Goal: Task Accomplishment & Management: Use online tool/utility

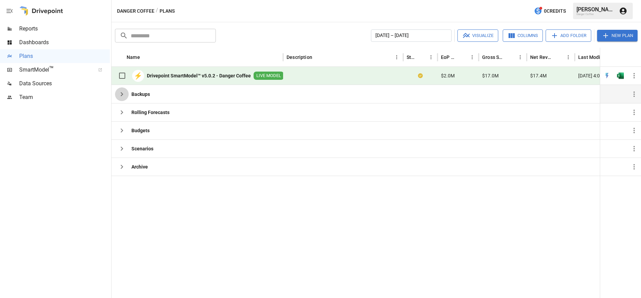
click at [121, 94] on icon "button" at bounding box center [122, 94] width 8 height 8
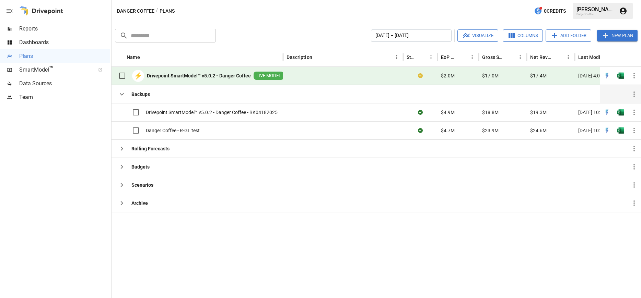
click at [121, 94] on icon "button" at bounding box center [122, 94] width 8 height 8
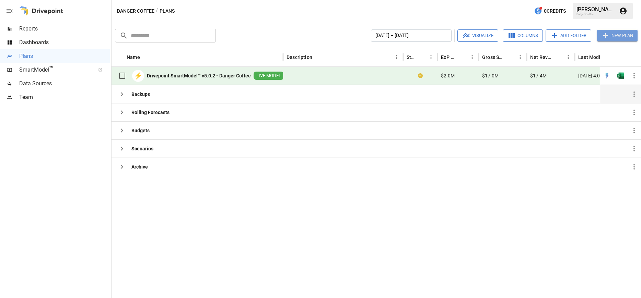
click at [613, 38] on button "New Plan" at bounding box center [617, 36] width 40 height 12
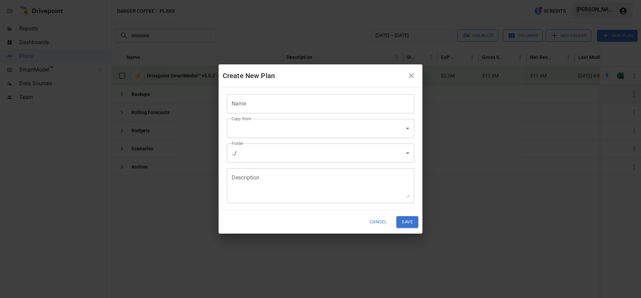
click at [281, 105] on input "Name" at bounding box center [320, 103] width 187 height 19
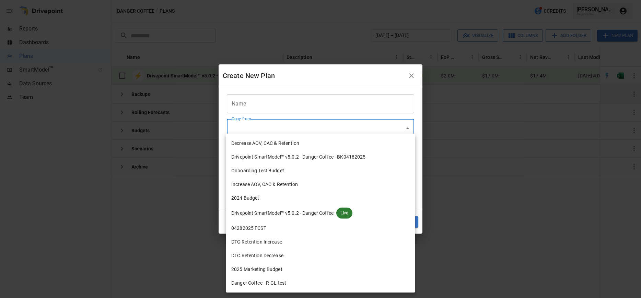
click at [279, 0] on body "Reports Dashboards Plans SmartModel ™ Data Sources Team Danger Coffee / Plans 0…" at bounding box center [320, 0] width 641 height 0
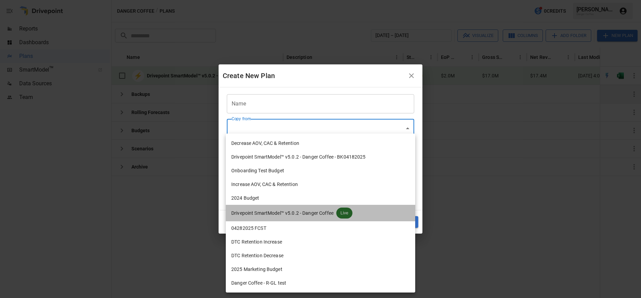
click at [331, 215] on span "Drivepoint SmartModel™ v5.0.2 - Danger Coffee" at bounding box center [282, 213] width 102 height 7
type input "**********"
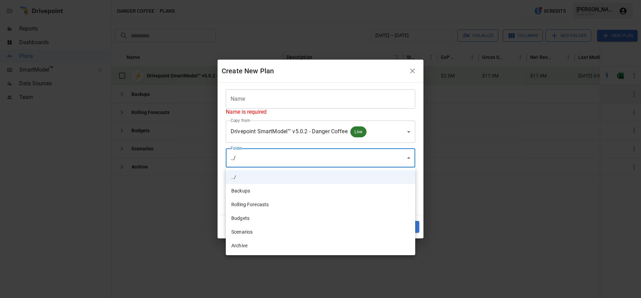
click at [287, 0] on body "**********" at bounding box center [320, 0] width 641 height 0
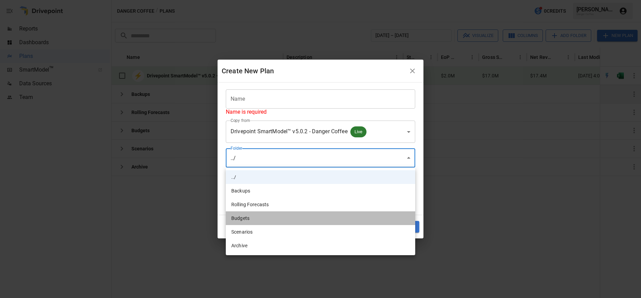
click at [297, 219] on li "Budgets" at bounding box center [320, 219] width 189 height 14
type input "**********"
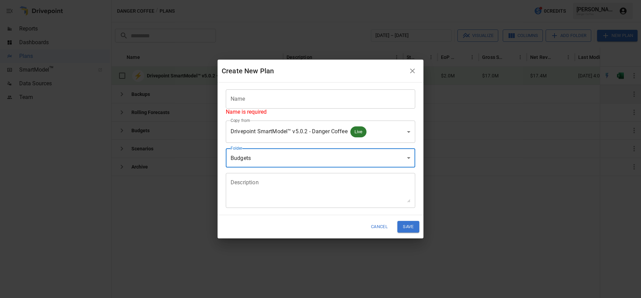
click at [415, 68] on icon "button" at bounding box center [412, 71] width 8 height 8
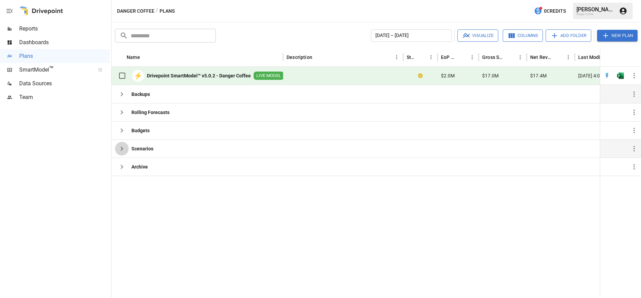
click at [125, 144] on button "button" at bounding box center [122, 149] width 14 height 14
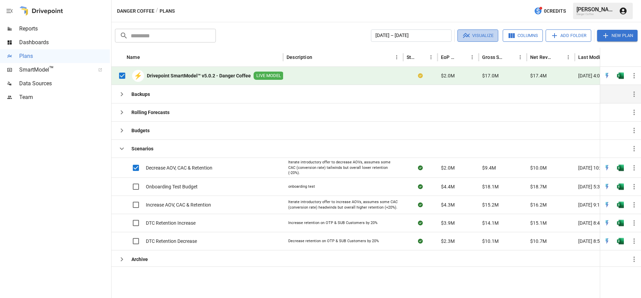
click at [469, 33] on icon "button" at bounding box center [466, 36] width 8 height 8
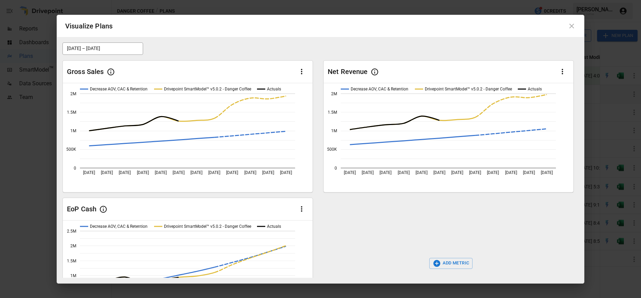
click at [574, 28] on icon at bounding box center [571, 26] width 8 height 8
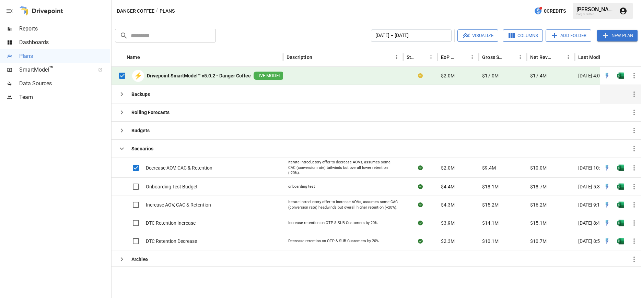
click at [311, 73] on div at bounding box center [343, 76] width 120 height 18
click at [231, 74] on b "Drivepoint SmartModel™ v5.0.2 - Danger Coffee" at bounding box center [199, 75] width 104 height 7
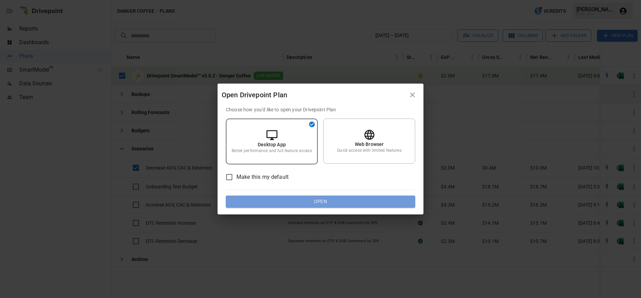
click at [322, 200] on button "Open" at bounding box center [320, 202] width 189 height 12
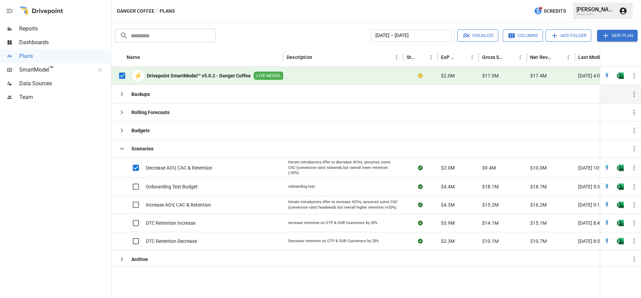
click at [370, 75] on div at bounding box center [343, 76] width 120 height 18
click at [261, 74] on span "LIVE MODEL" at bounding box center [268, 76] width 30 height 7
click at [275, 76] on span "LIVE MODEL" at bounding box center [268, 76] width 30 height 7
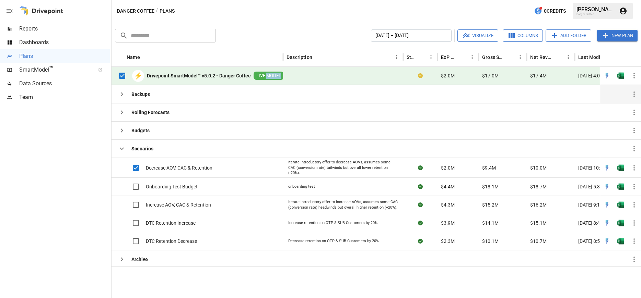
click at [275, 76] on span "LIVE MODEL" at bounding box center [268, 76] width 30 height 7
click at [249, 78] on b "Drivepoint SmartModel™ v5.0.2 - Danger Coffee" at bounding box center [199, 75] width 104 height 7
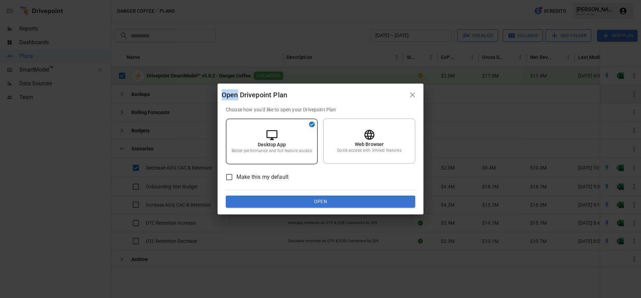
click at [249, 78] on div "Open Drivepoint Plan Choose how you'd like to open your Drivepoint Plan Desktop…" at bounding box center [320, 149] width 641 height 298
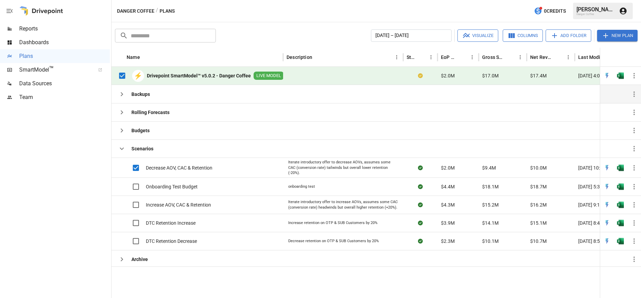
click at [244, 75] on b "Drivepoint SmartModel™ v5.0.2 - Danger Coffee" at bounding box center [199, 75] width 104 height 7
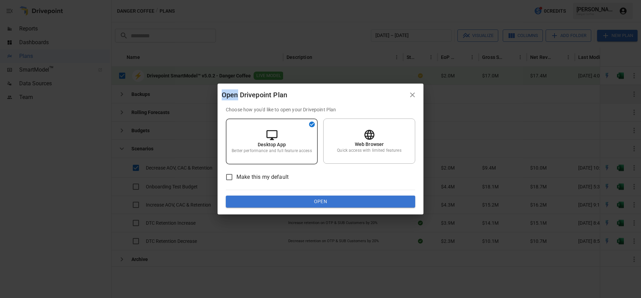
click at [244, 75] on div "Open Drivepoint Plan Choose how you'd like to open your Drivepoint Plan Desktop…" at bounding box center [320, 149] width 641 height 298
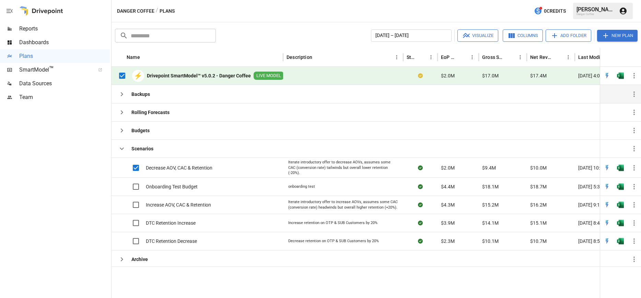
click at [244, 75] on b "Drivepoint SmartModel™ v5.0.2 - Danger Coffee" at bounding box center [199, 75] width 104 height 7
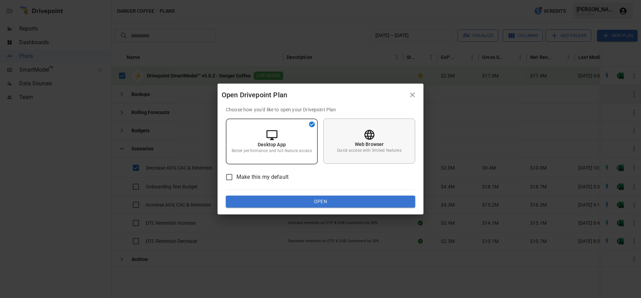
click at [362, 130] on div "Web Browser Quick access with limited features" at bounding box center [369, 141] width 92 height 45
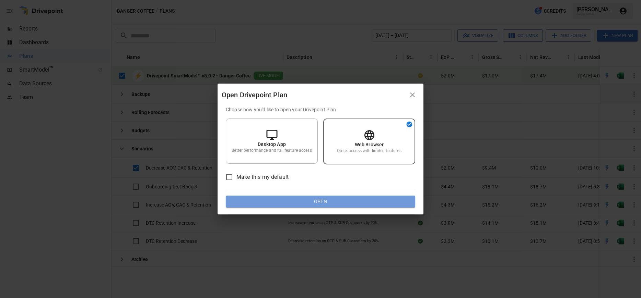
click at [378, 202] on button "Open" at bounding box center [320, 202] width 189 height 12
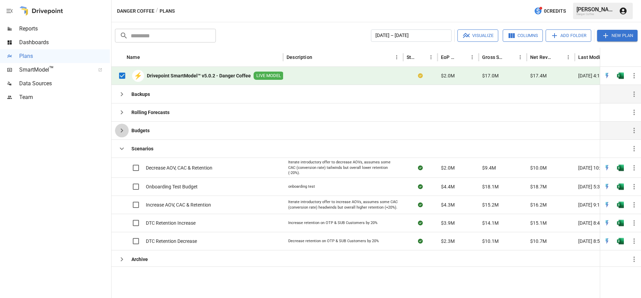
click at [122, 133] on icon "button" at bounding box center [122, 131] width 8 height 8
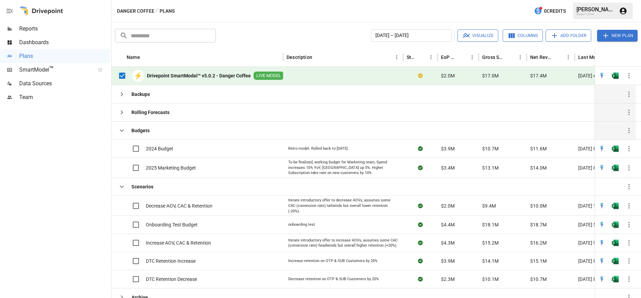
click at [124, 114] on icon "button" at bounding box center [122, 112] width 8 height 8
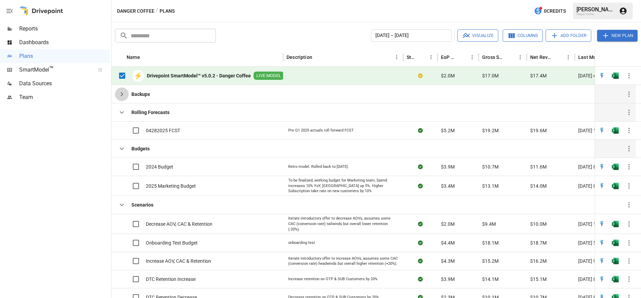
click at [123, 93] on icon "button" at bounding box center [122, 94] width 8 height 8
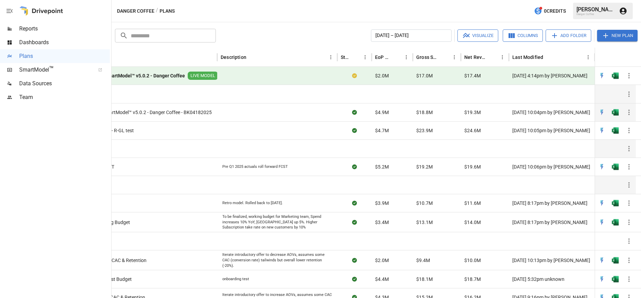
click at [477, 117] on div "$19.3M" at bounding box center [485, 112] width 48 height 18
click at [189, 112] on span "Drivepoint SmartModel™ v5.0.2 - Danger Coffee - BK04182025" at bounding box center [146, 112] width 132 height 7
click at [197, 114] on span "Drivepoint SmartModel™ v5.0.2 - Danger Coffee - BK04182025" at bounding box center [146, 112] width 132 height 7
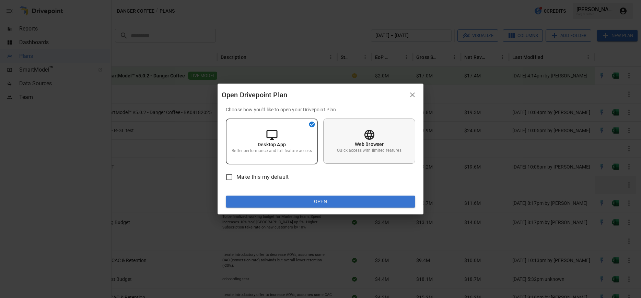
click at [395, 142] on div "Web Browser Quick access with limited features" at bounding box center [369, 141] width 92 height 45
click at [356, 203] on button "Open" at bounding box center [320, 202] width 189 height 12
